Goal: Information Seeking & Learning: Understand process/instructions

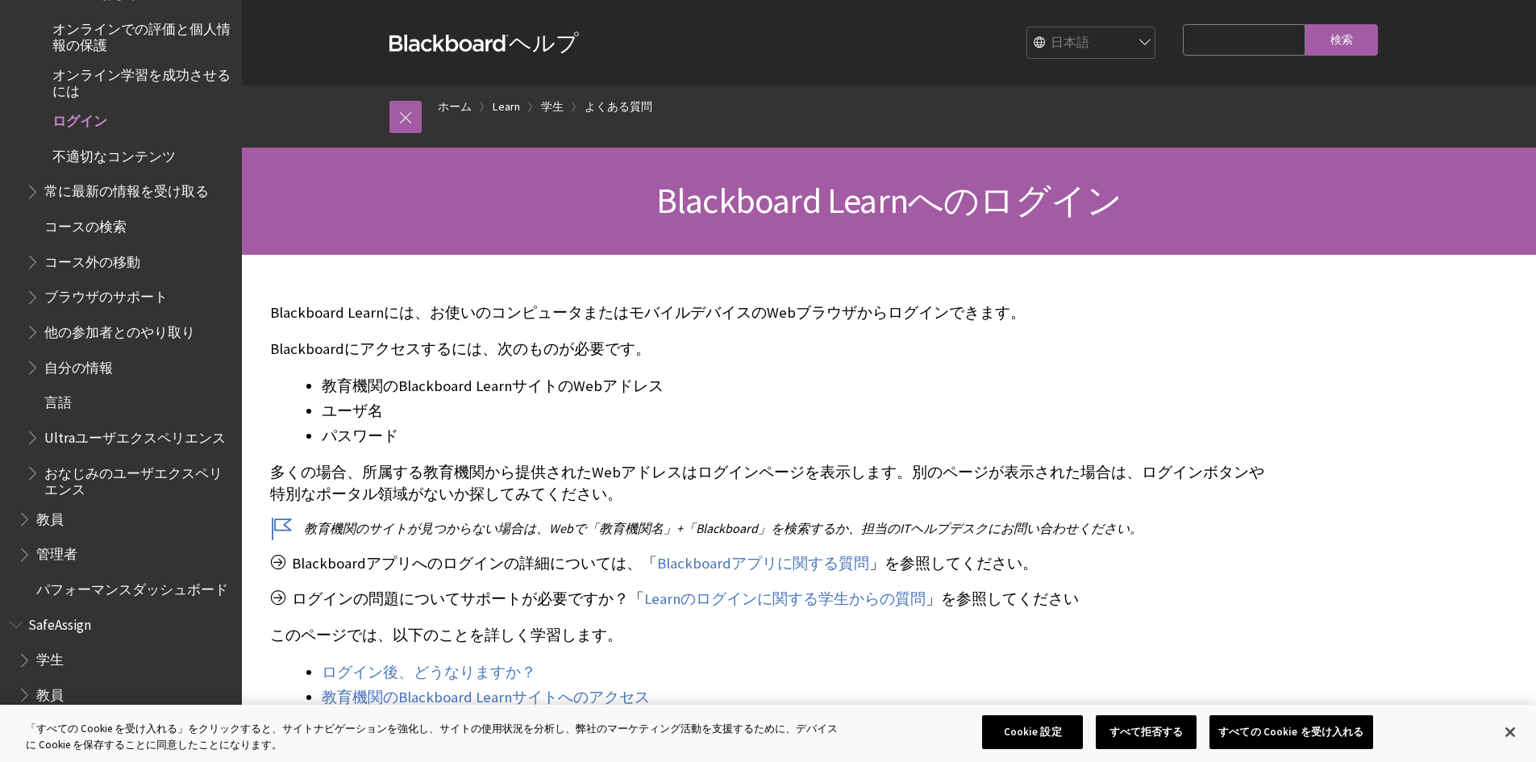
click at [1030, 723] on button "Cookie 設定" at bounding box center [1032, 732] width 101 height 34
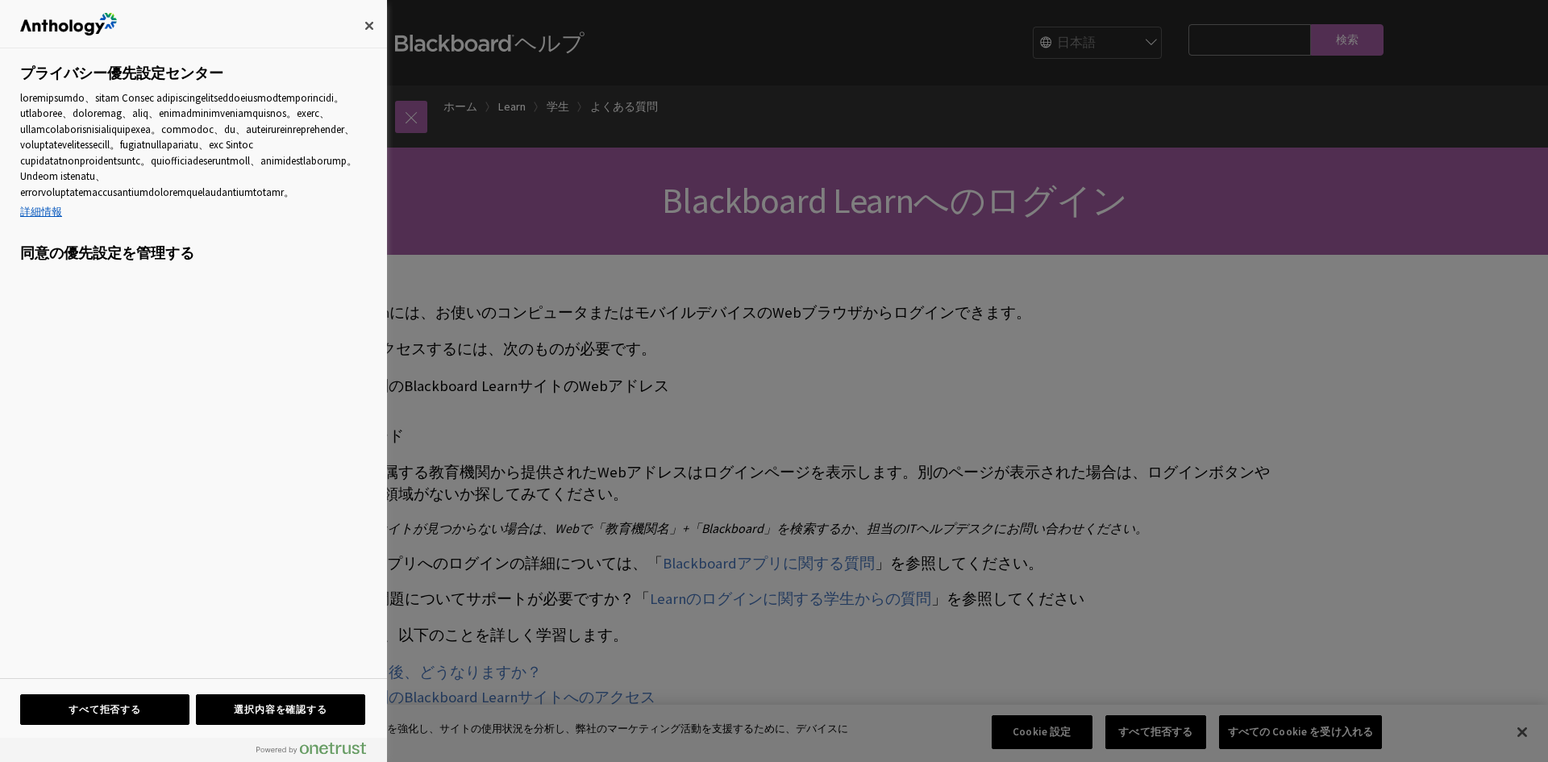
click at [1029, 58] on div at bounding box center [774, 381] width 1548 height 762
click at [1034, 47] on div at bounding box center [774, 381] width 1548 height 762
click at [364, 19] on button "閉じる" at bounding box center [368, 25] width 35 height 35
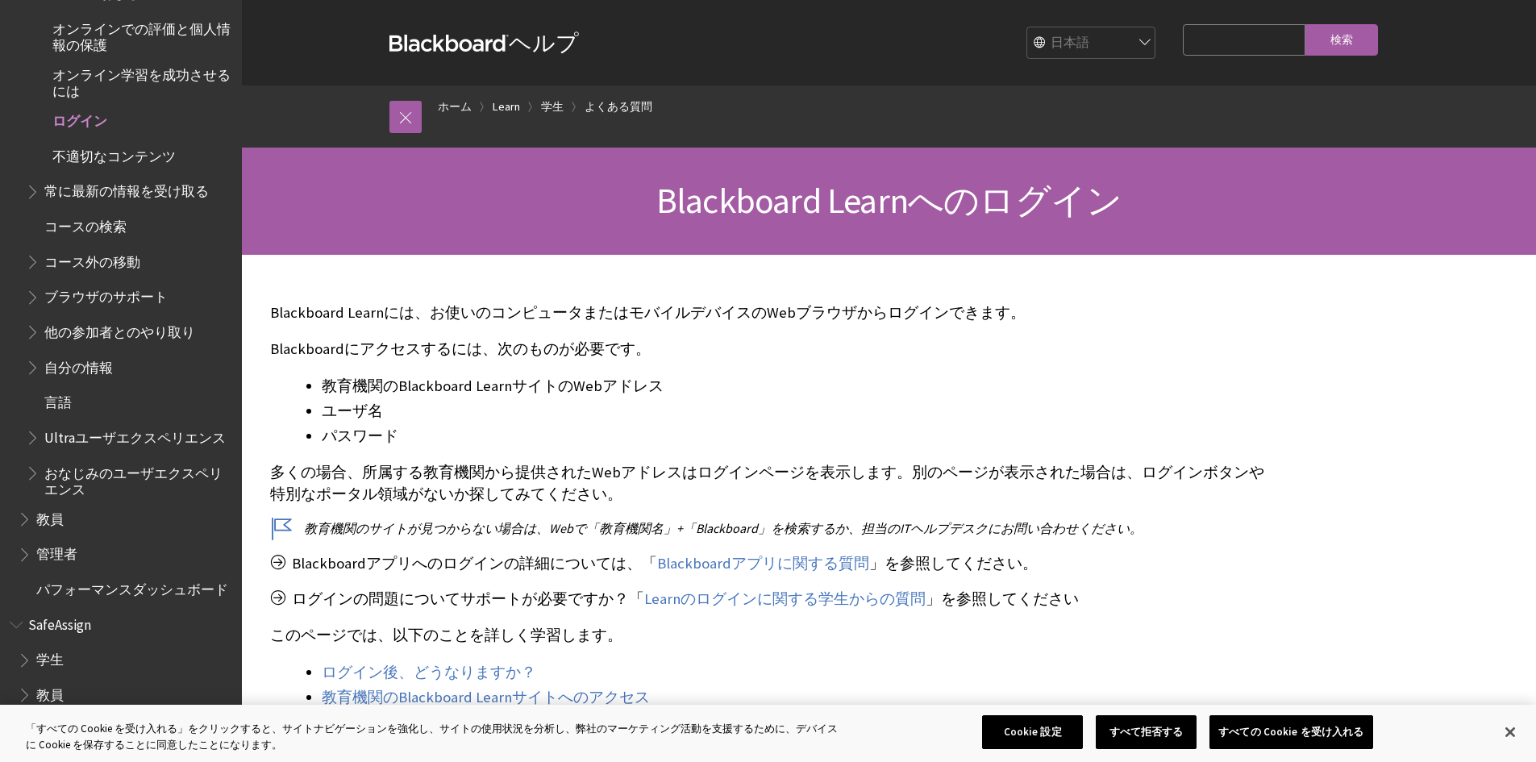
click at [1027, 44] on select "English عربية Català Cymraeg Deutsch Español Suomi Français עברית Italiano 日本語 …" at bounding box center [1091, 43] width 129 height 32
select select "/Learn/Student/Ultra/Getting_Started/Log_in_to_Learn"
click at [1027, 27] on select "English عربية Català Cymraeg Deutsch Español Suomi Français עברית Italiano 日本語 …" at bounding box center [1091, 43] width 129 height 32
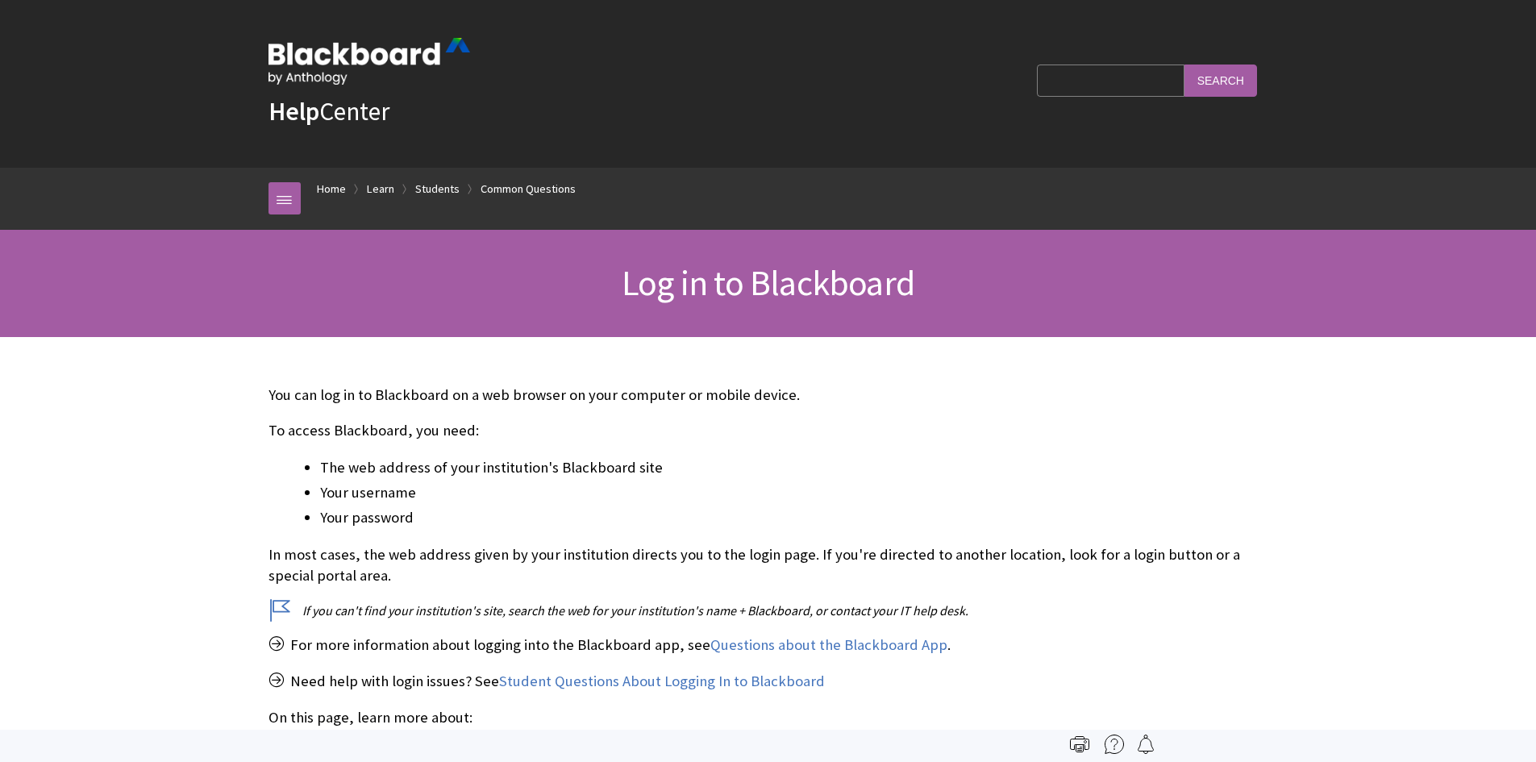
scroll to position [1764, 0]
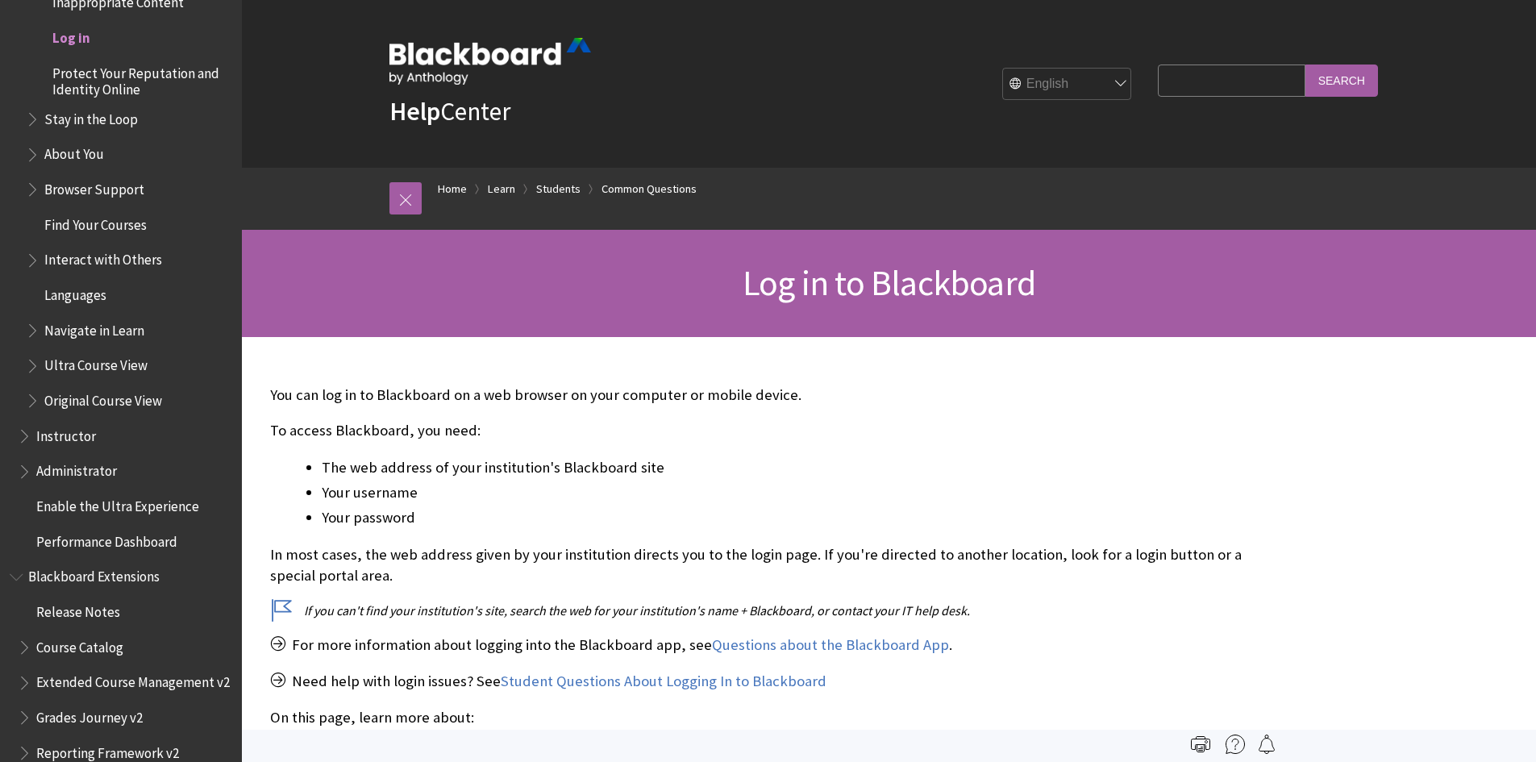
click at [727, 290] on h1 "Log in to Blackboard" at bounding box center [889, 283] width 1032 height 43
click at [779, 265] on span "Log in to Blackboard" at bounding box center [888, 282] width 293 height 44
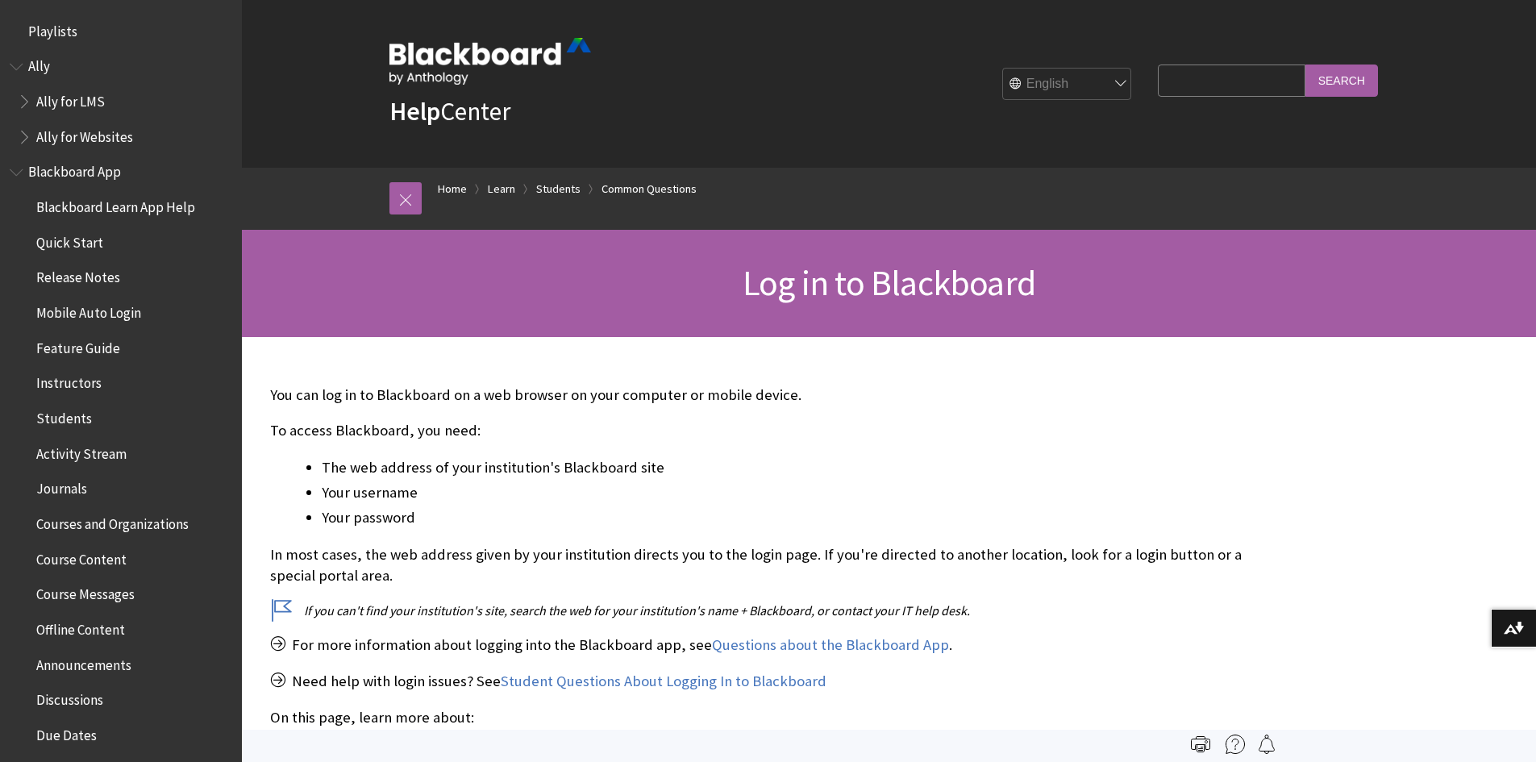
scroll to position [81, 0]
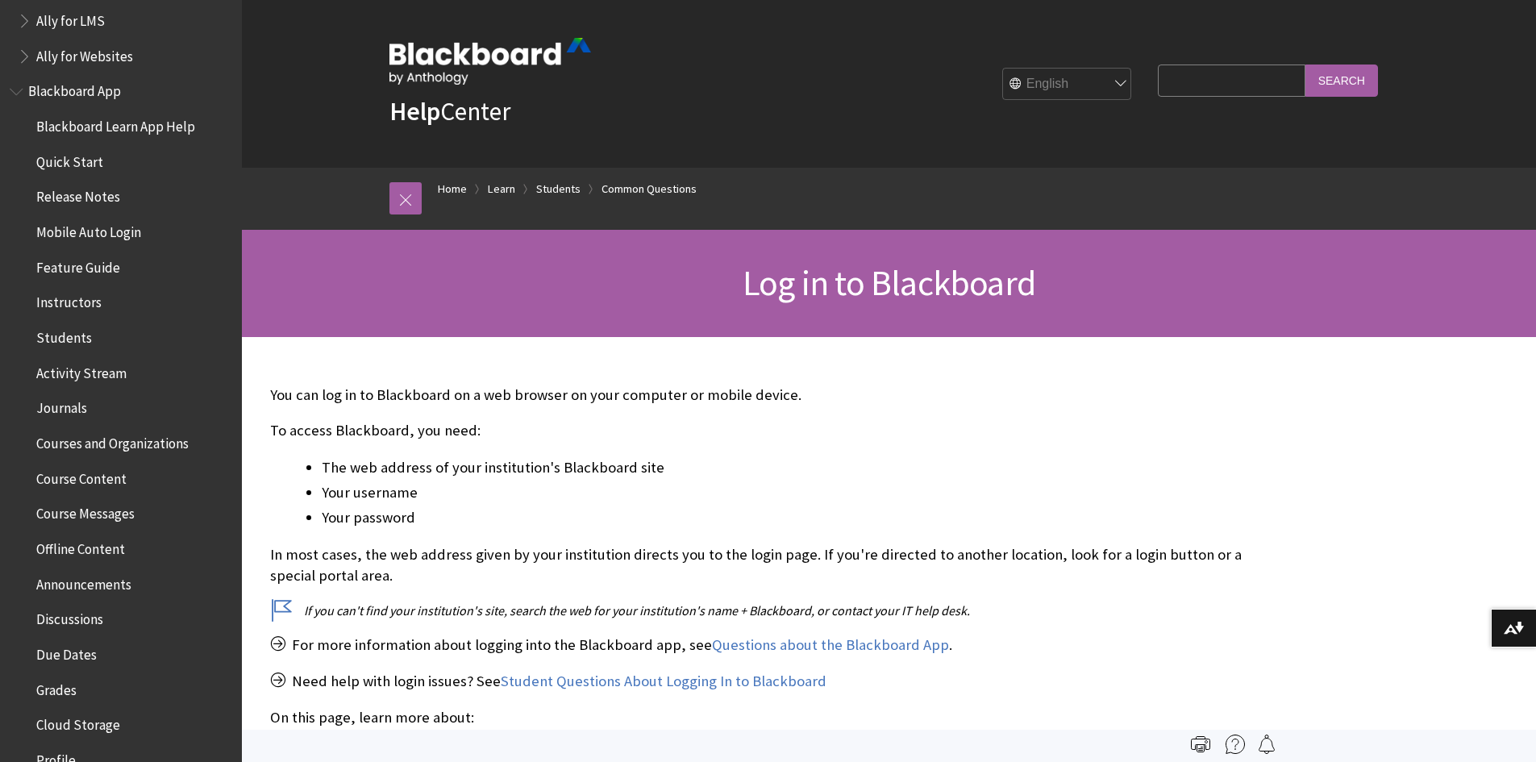
click at [79, 338] on span "Students" at bounding box center [64, 335] width 56 height 22
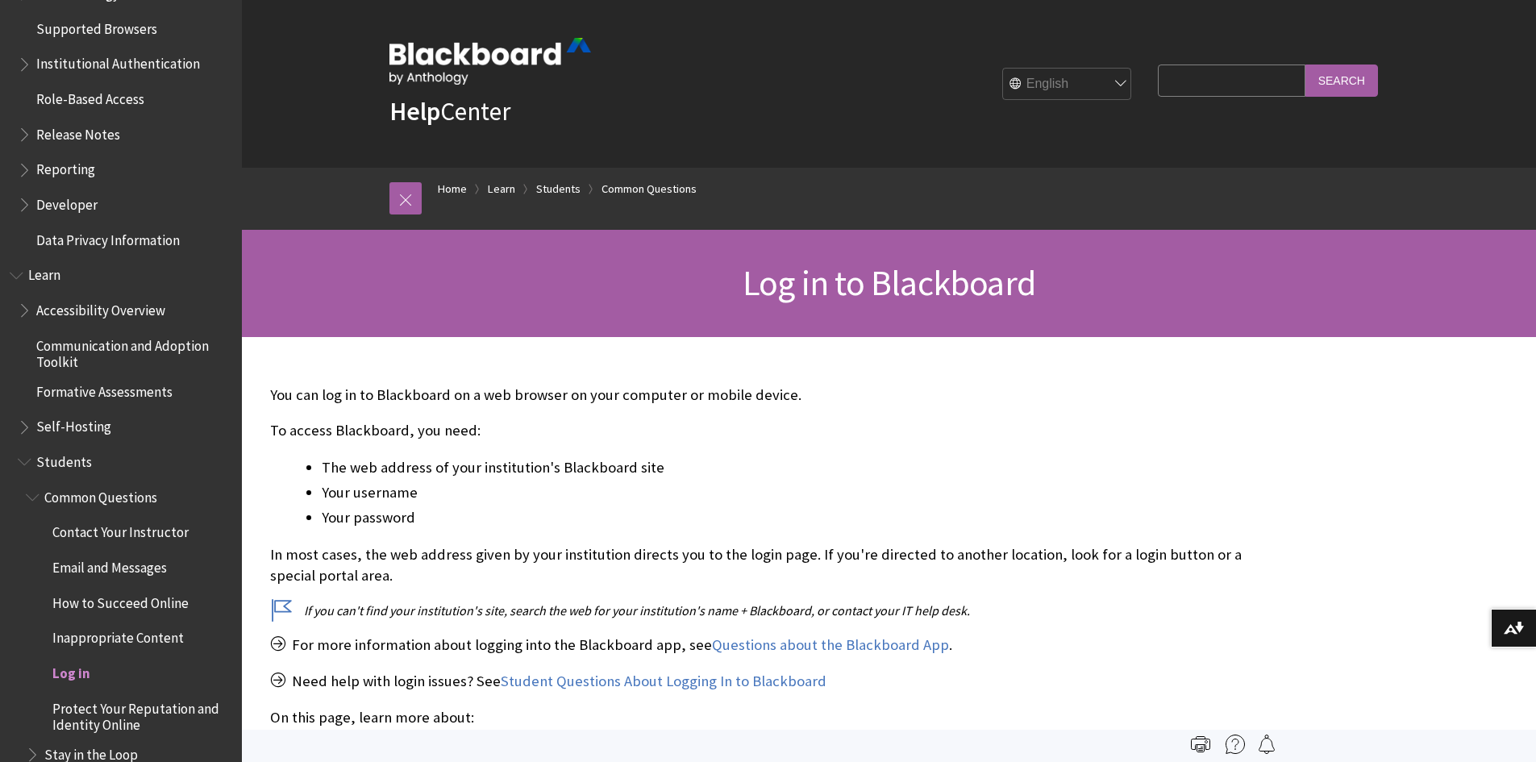
scroll to position [1370, 0]
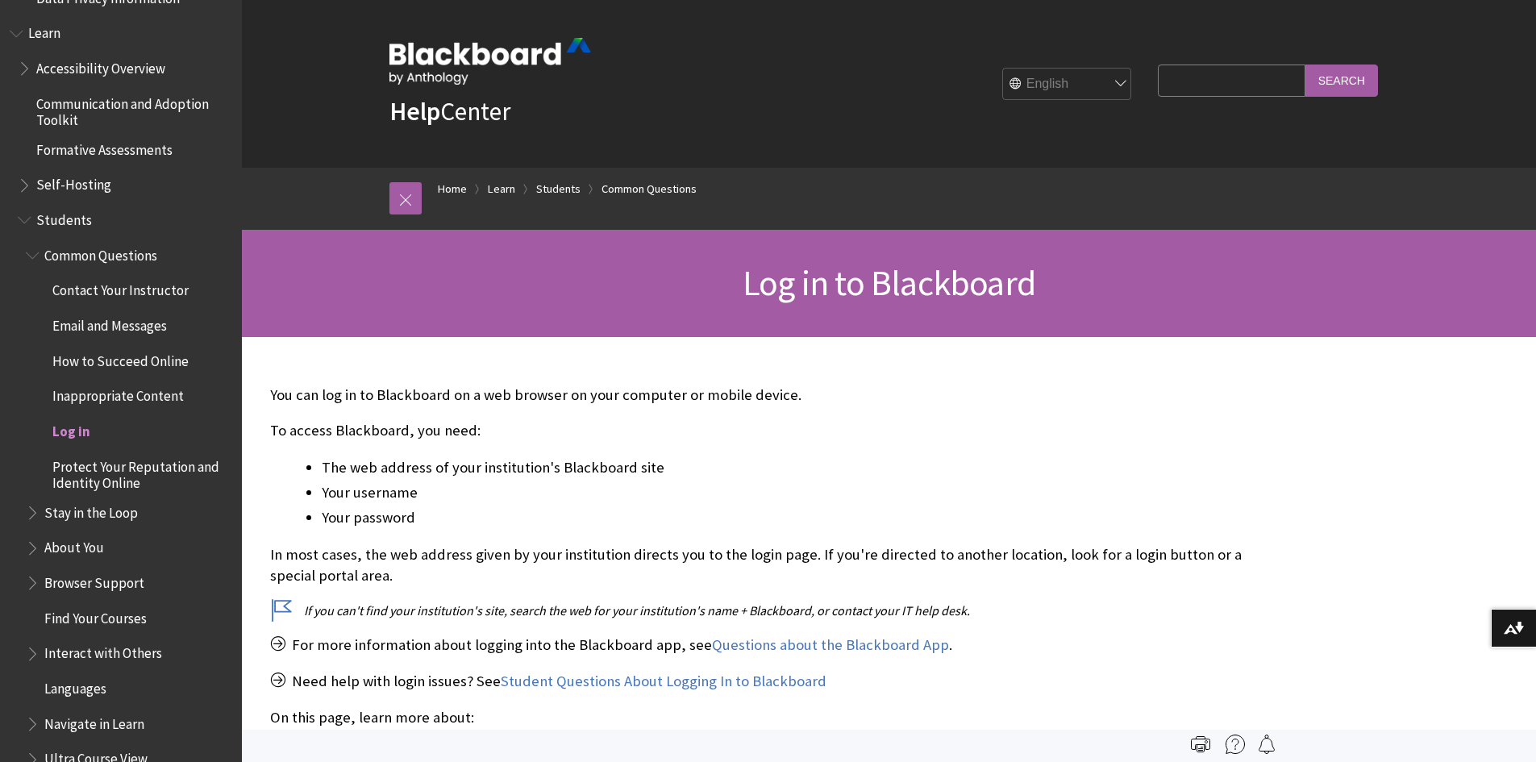
click at [58, 433] on span "Log in" at bounding box center [71, 429] width 38 height 22
click at [61, 430] on span "Log in" at bounding box center [71, 429] width 38 height 22
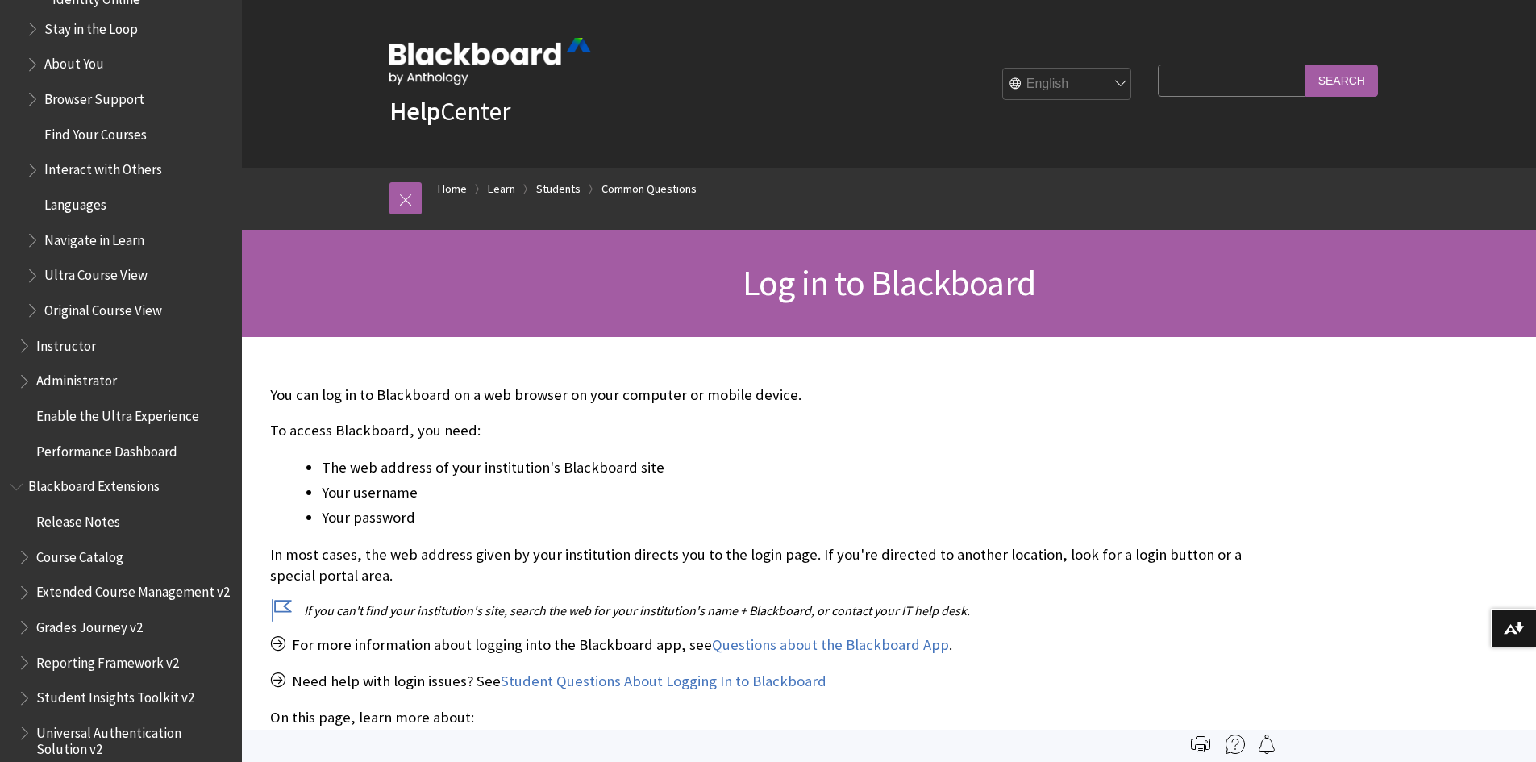
scroll to position [2054, 0]
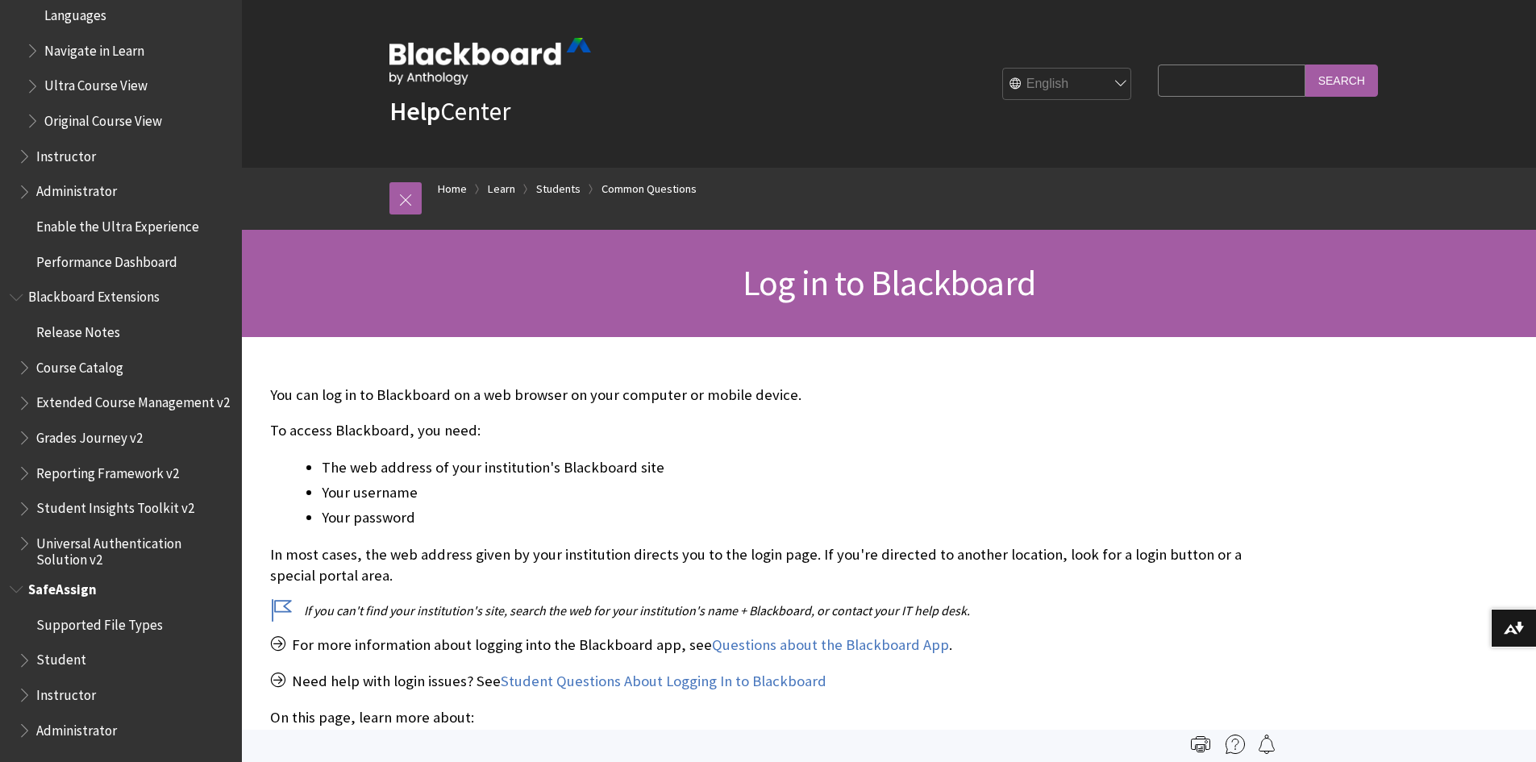
click at [33, 655] on span "Book outline for Blackboard SafeAssign" at bounding box center [26, 656] width 17 height 20
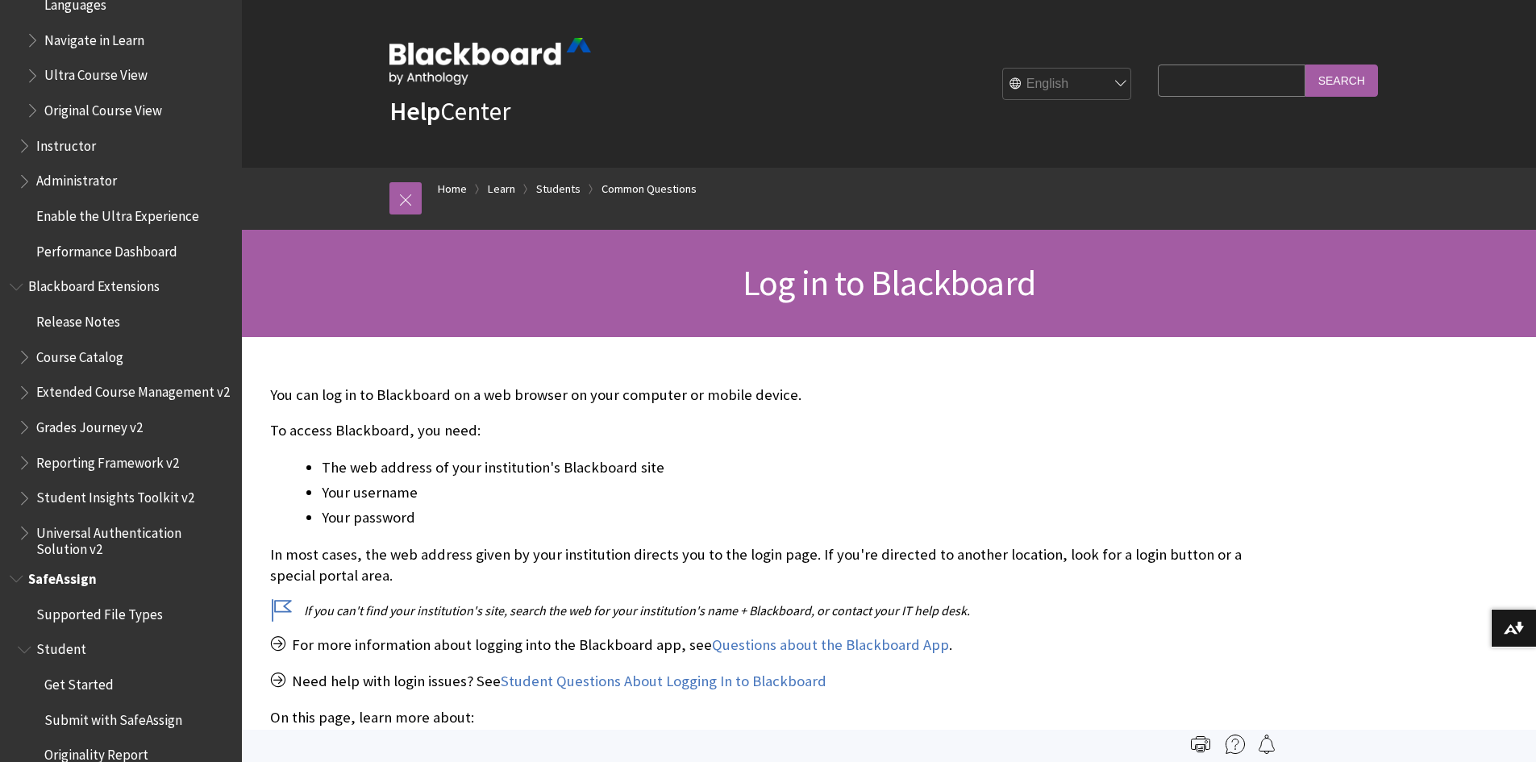
scroll to position [2265, 0]
